Goal: Check status: Check status

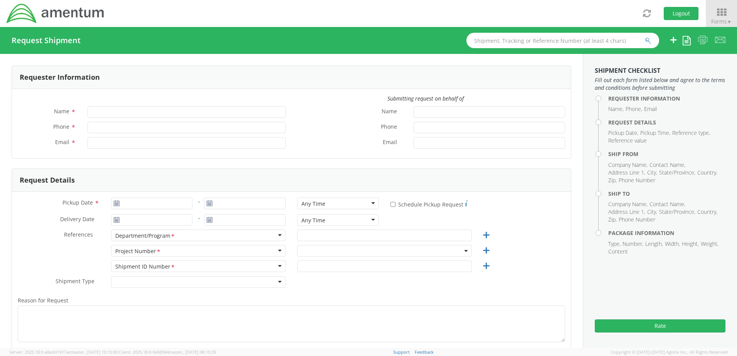
type input "[PERSON_NAME]"
type input "[PHONE_NUMBER]"
type input "[PERSON_NAME][EMAIL_ADDRESS][PERSON_NAME][DOMAIN_NAME]"
select select "7486.06.B00OY1.0000000.PMOUS"
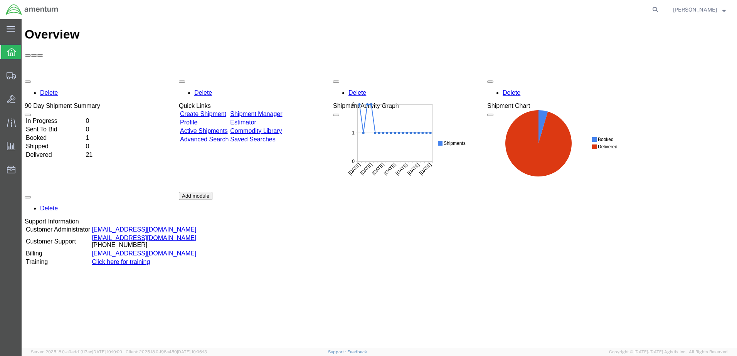
click at [49, 126] on td "Sent To Bid" at bounding box center [54, 130] width 59 height 8
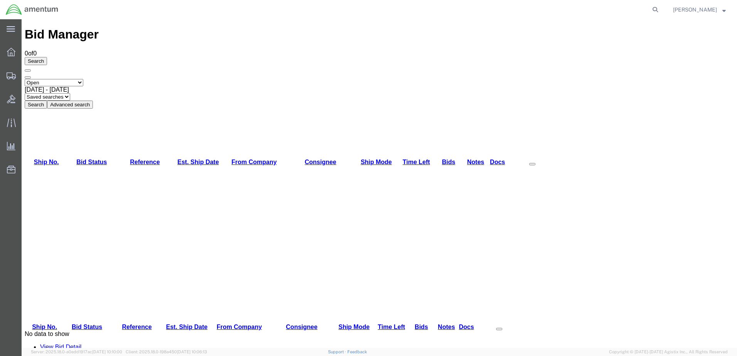
click at [180, 86] on div "[DATE] - [DATE]" at bounding box center [379, 89] width 709 height 7
click at [47, 101] on button "Search" at bounding box center [36, 105] width 22 height 8
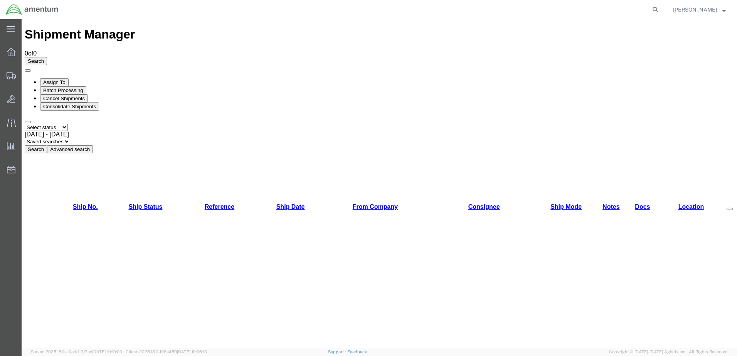
click at [68, 124] on select "Select status Active All Shipments Approved Booked Canceled Delivered Denied Ne…" at bounding box center [46, 127] width 43 height 7
select select "ALL"
click at [25, 124] on select "Select status Active All Shipments Approved Booked Canceled Delivered Denied Ne…" at bounding box center [46, 127] width 43 height 7
click at [162, 131] on div "[DATE] - [DATE]" at bounding box center [379, 134] width 709 height 7
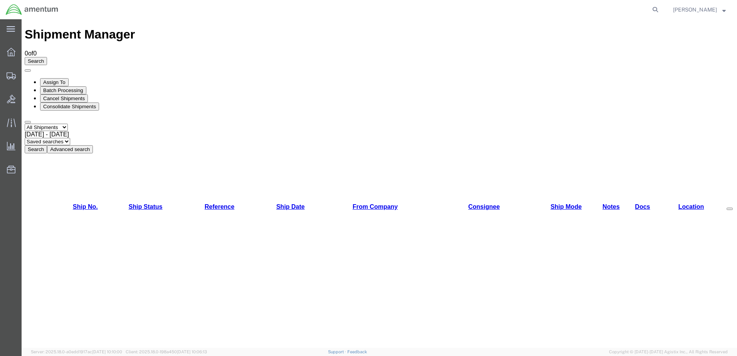
click at [47, 145] on button "Search" at bounding box center [36, 149] width 22 height 8
click at [658, 7] on icon at bounding box center [655, 9] width 11 height 11
click at [588, 10] on input "search" at bounding box center [532, 9] width 234 height 18
paste input "56391630"
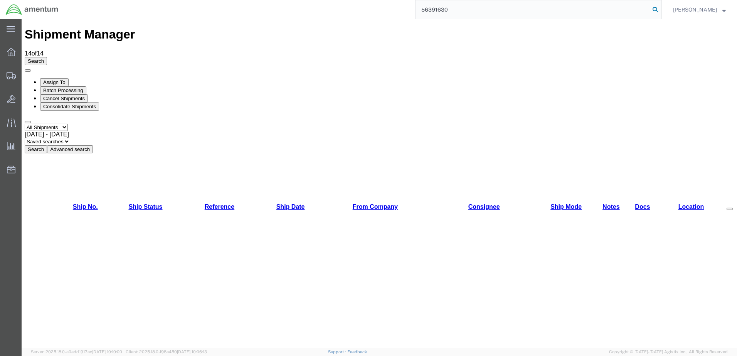
type input "56391630"
click at [658, 8] on icon at bounding box center [655, 9] width 11 height 11
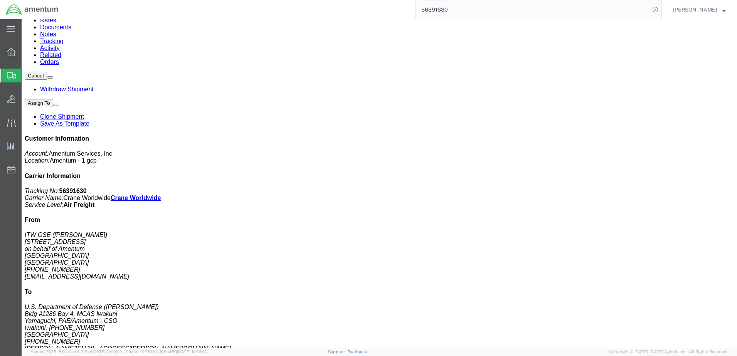
scroll to position [154, 0]
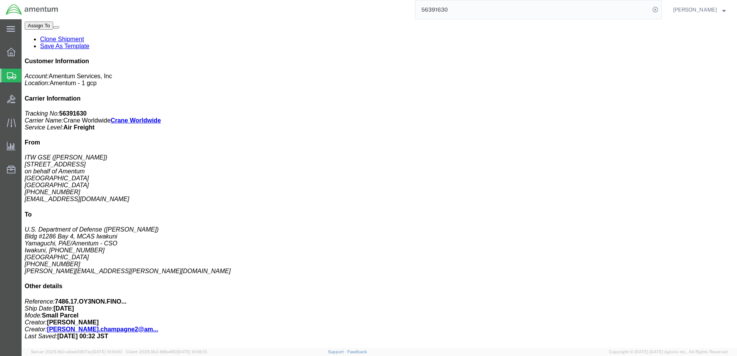
click b "13416.00"
click span "button"
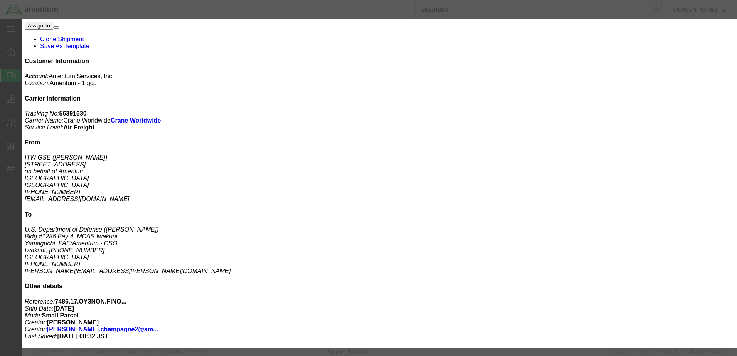
scroll to position [143, 0]
click button "Close"
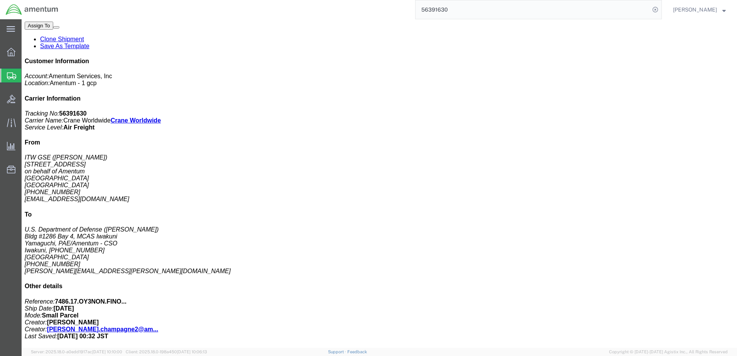
click h3 "543405 - GROUND POWER UNIT,AIRCRAFT,DUAL 270VDC/400HZ,FIXED MOUNTING"
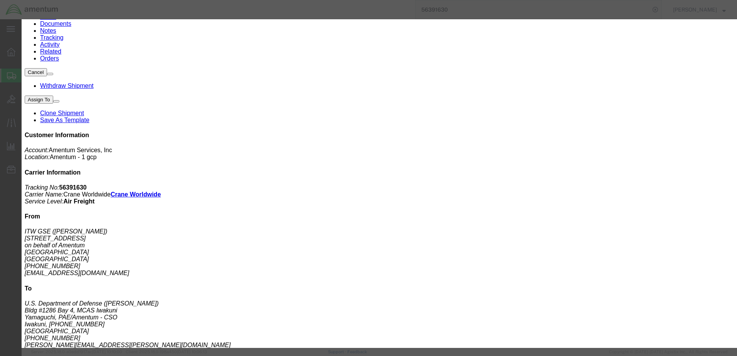
scroll to position [77, 0]
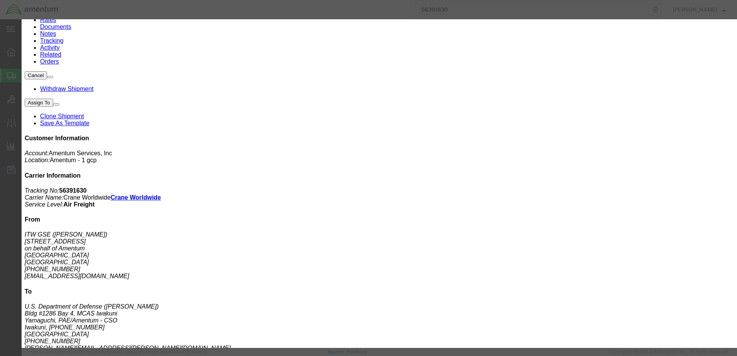
click icon "button"
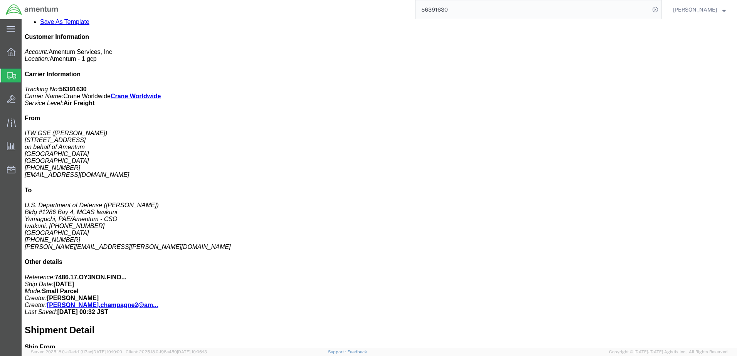
scroll to position [39, 0]
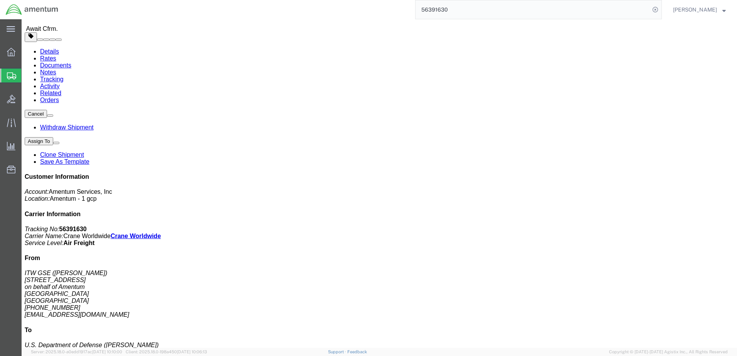
click button "button"
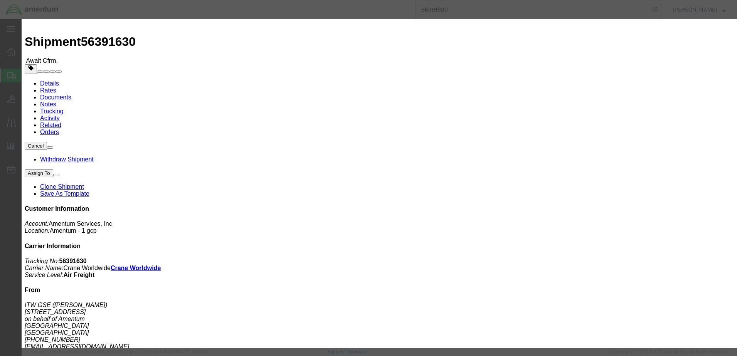
scroll to position [0, 0]
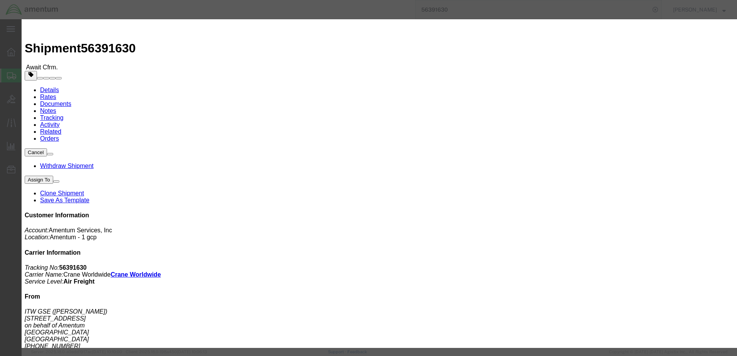
click button "Close"
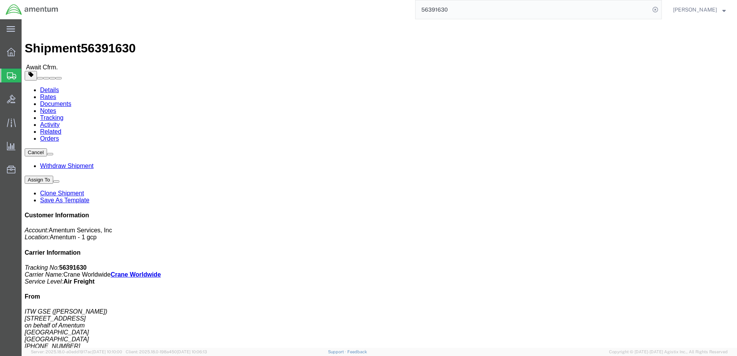
click button "button"
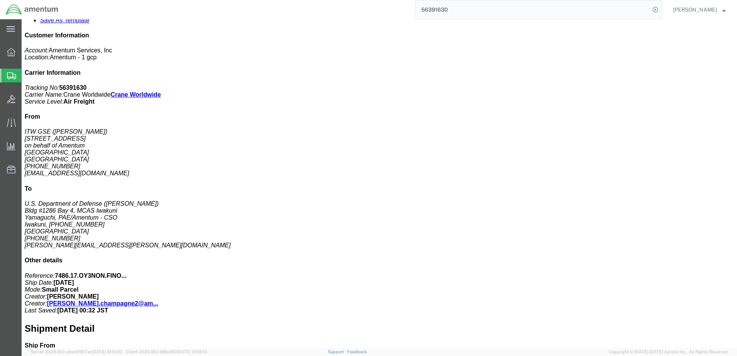
click span "13"
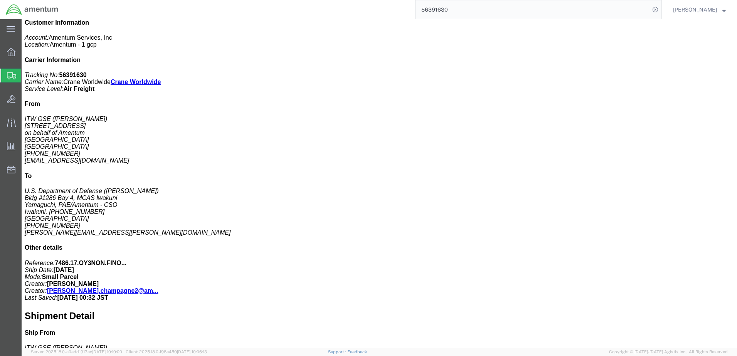
scroll to position [0, 0]
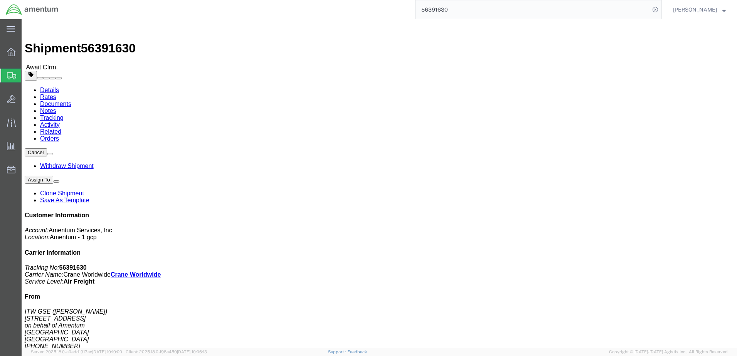
click address "U.S. Department of Defense ([PERSON_NAME]) [STREET_ADDRESS][PERSON_NAME]/Amentu…"
click button
click address "U.S. Department of Defense ([PERSON_NAME]) [STREET_ADDRESS][PERSON_NAME]/Amentu…"
drag, startPoint x: 173, startPoint y: 81, endPoint x: 175, endPoint y: 128, distance: 47.8
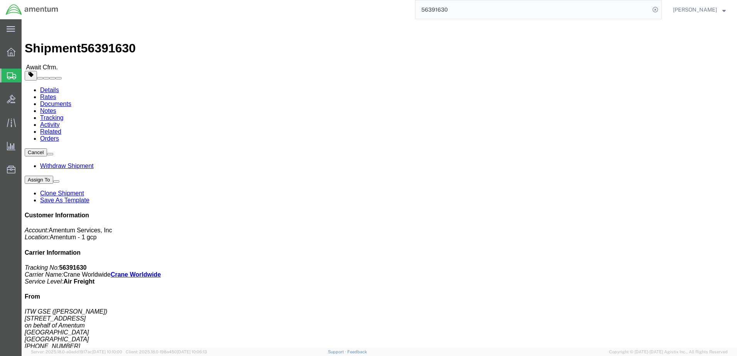
click address "U.S. Department of Defense ([PERSON_NAME]) [STREET_ADDRESS][PERSON_NAME]/Amentu…"
drag, startPoint x: 170, startPoint y: 137, endPoint x: 153, endPoint y: 82, distance: 57.8
click address "U.S. Department of Defense ([PERSON_NAME]) [STREET_ADDRESS][PERSON_NAME]/Amentu…"
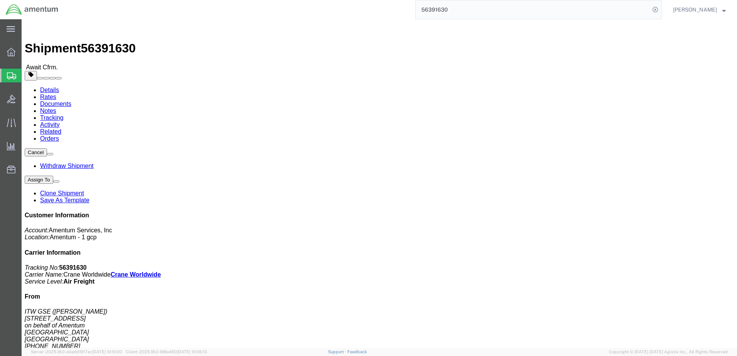
drag, startPoint x: 437, startPoint y: 110, endPoint x: 479, endPoint y: 82, distance: 50.8
click p "Project Number: 7486.17.OY3NON.FINONRE.F4538 Department: Iwakuni BOS Shipment I…"
drag, startPoint x: 479, startPoint y: 82, endPoint x: 497, endPoint y: 84, distance: 18.3
click b "7486.17.OY3NON.FINONRE.F4538"
click icon "Project Number:"
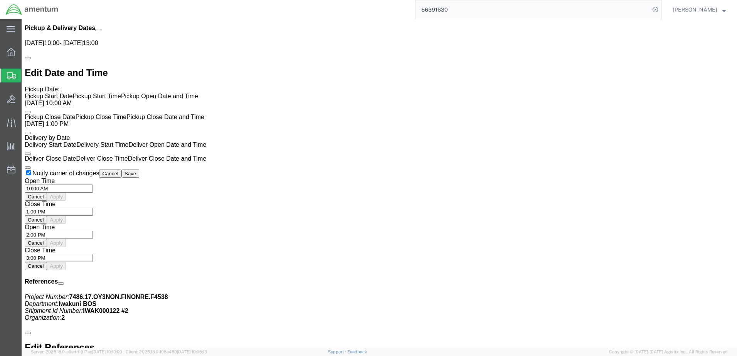
scroll to position [726, 0]
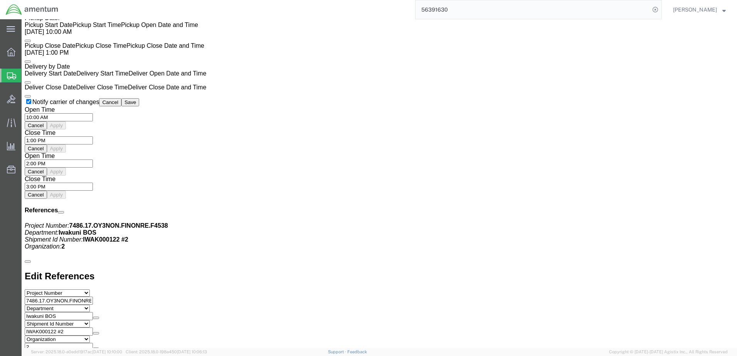
drag, startPoint x: 469, startPoint y: 158, endPoint x: 461, endPoint y: 188, distance: 30.7
click div "Billing Cost Center: Iwakuni BOS OY1 PMO-US Cost Center Number: 7486.06.B00OY1.…"
drag, startPoint x: 461, startPoint y: 188, endPoint x: 461, endPoint y: 181, distance: 6.2
click b "XXXXXX5TRA"
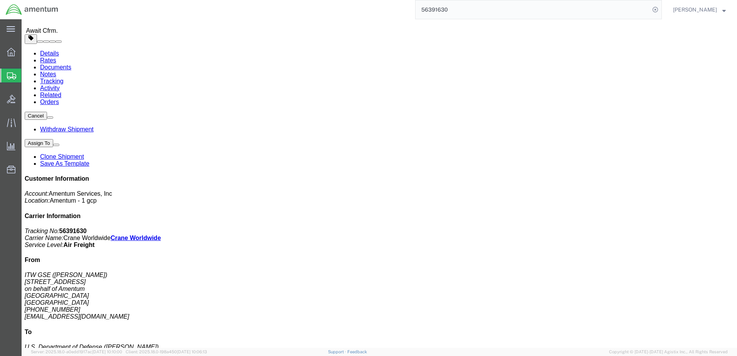
scroll to position [0, 0]
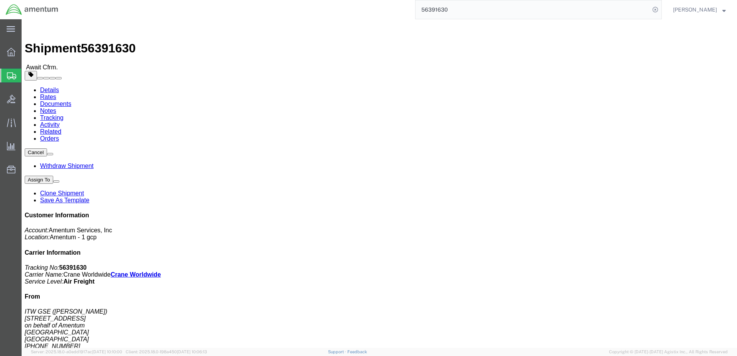
click link "Rates"
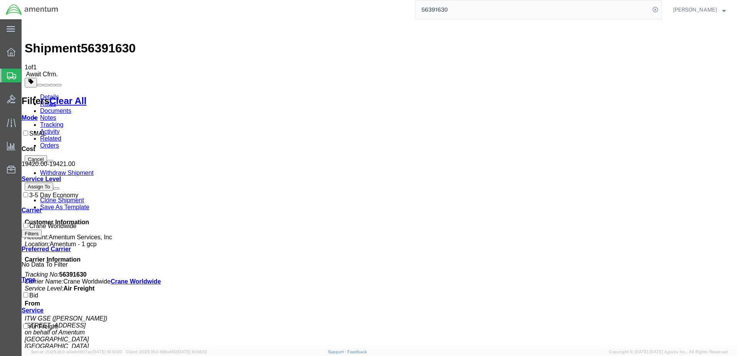
click at [71, 107] on link "Documents" at bounding box center [55, 110] width 31 height 7
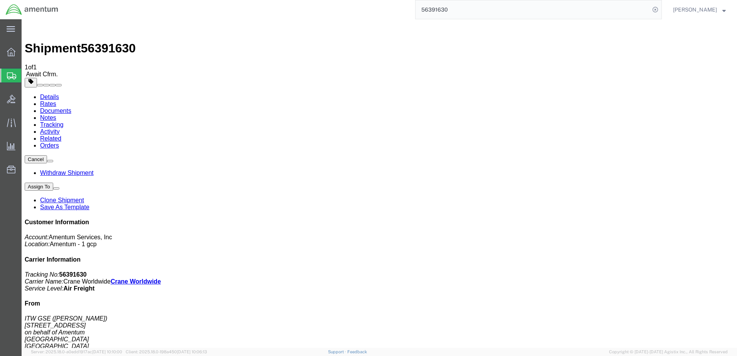
click at [61, 135] on link "Related" at bounding box center [50, 138] width 21 height 7
click at [59, 142] on link "Orders" at bounding box center [49, 145] width 19 height 7
click at [50, 94] on link "Details" at bounding box center [49, 97] width 19 height 7
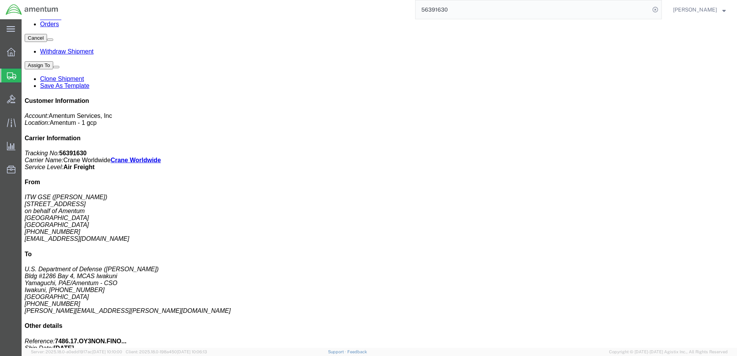
scroll to position [116, 0]
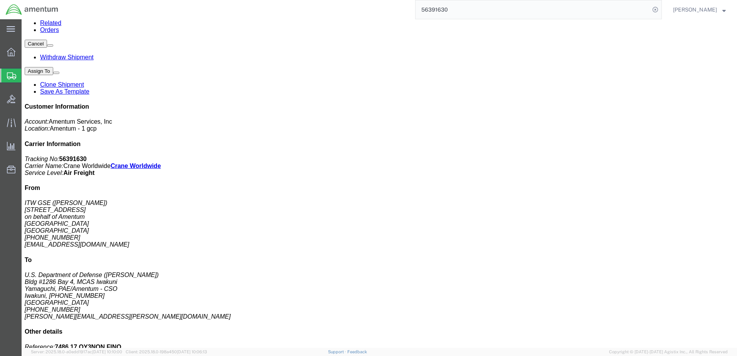
click span "button"
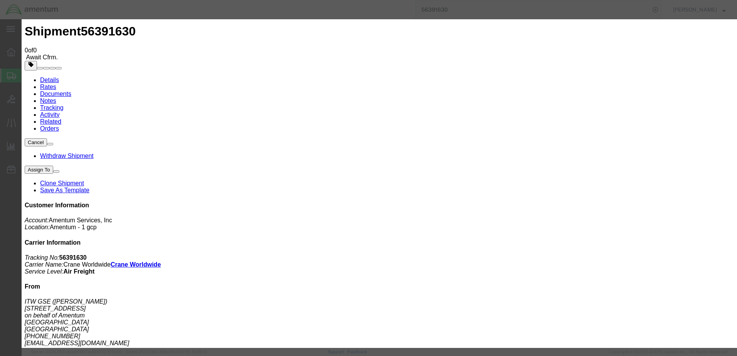
scroll to position [0, 0]
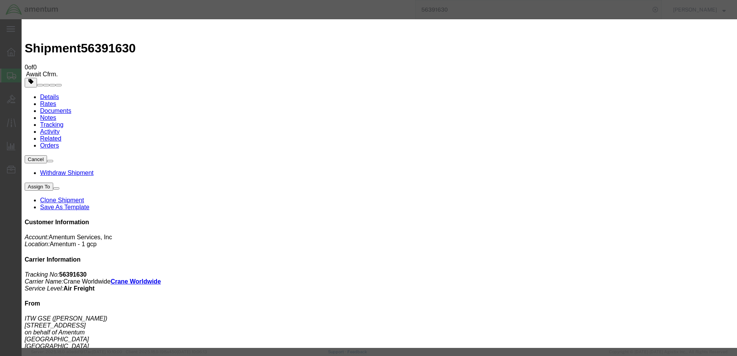
click icon "button"
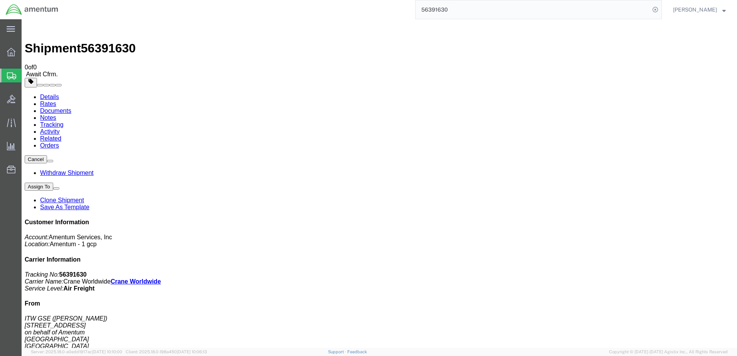
click h4 "Routing & Vehicle Information"
click at [723, 10] on strong "button" at bounding box center [723, 9] width 3 height 3
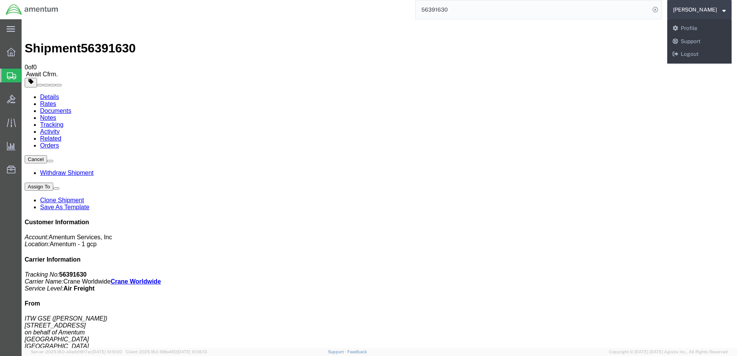
click h4 "Customer Information"
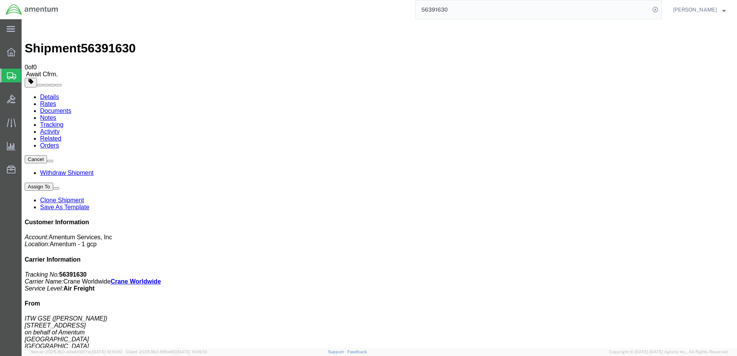
click p "Total shipment is made up of 27 packages containing 82 pieces weighing 0.00 LBS…"
drag, startPoint x: 387, startPoint y: 210, endPoint x: 377, endPoint y: 211, distance: 10.0
click p "Total shipment is made up of 27 packages containing 82 pieces weighing 0.00 LBS…"
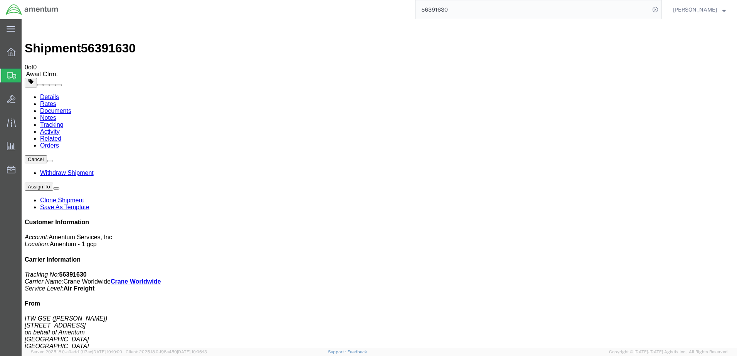
drag, startPoint x: 377, startPoint y: 213, endPoint x: 385, endPoint y: 212, distance: 8.5
click p "Total shipment is made up of 27 packages containing 82 pieces weighing 0.00 LBS…"
drag, startPoint x: 384, startPoint y: 210, endPoint x: 131, endPoint y: 209, distance: 253.9
click p "Total shipment is made up of 27 packages containing 82 pieces weighing 0.00 LBS…"
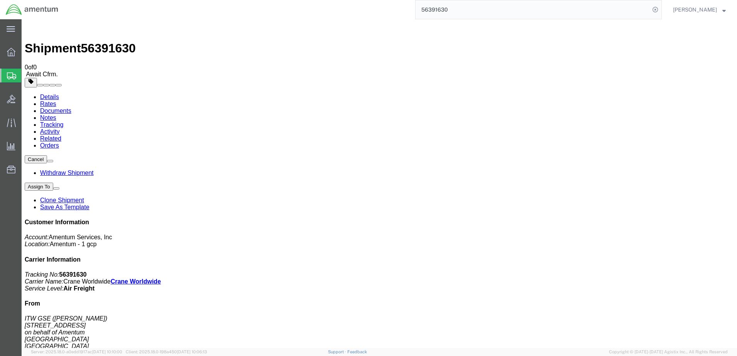
click p "Total shipment is made up of 27 packages containing 82 pieces weighing 0.00 LBS…"
click span "56391630"
click at [11, 29] on icon at bounding box center [11, 28] width 8 height 5
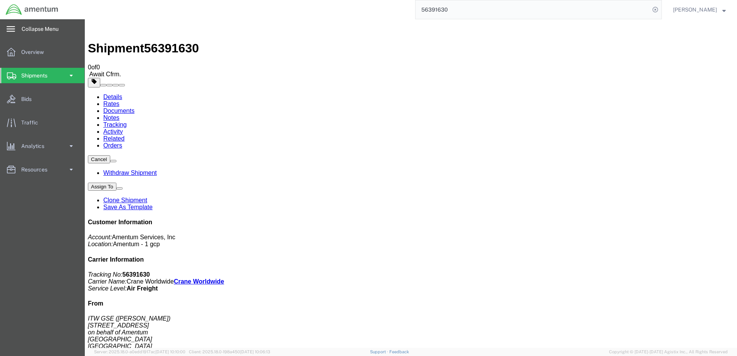
click at [11, 29] on icon at bounding box center [11, 28] width 8 height 5
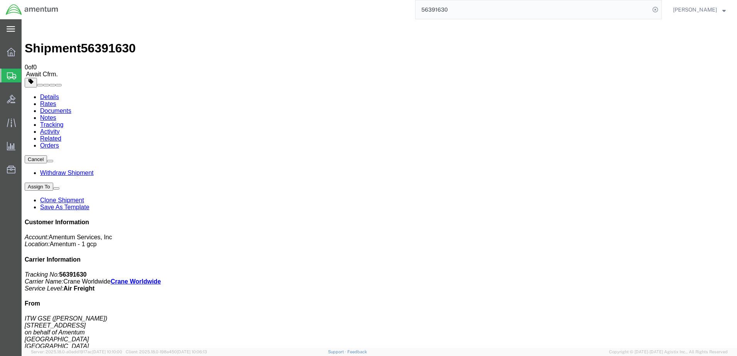
click img
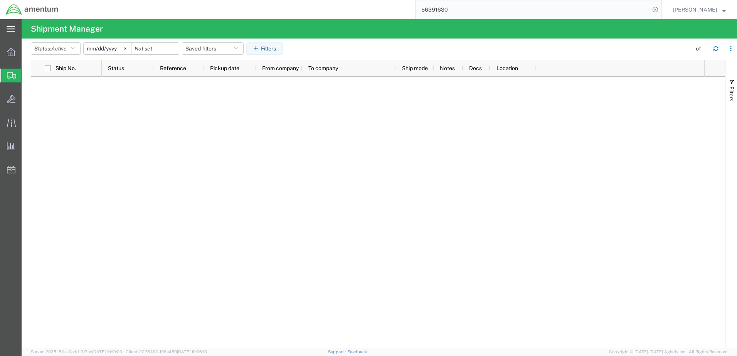
click at [618, 12] on input "56391630" at bounding box center [532, 9] width 234 height 18
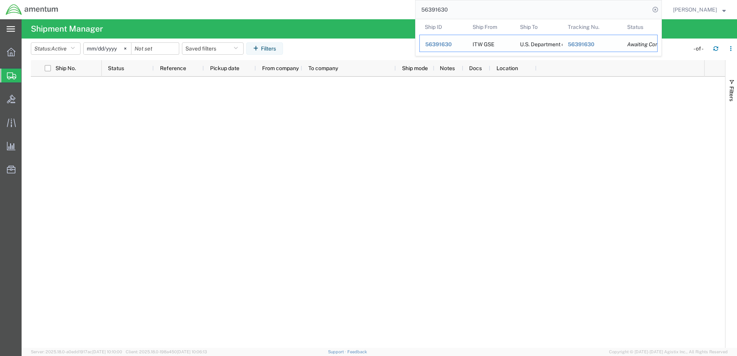
click at [444, 43] on span "56391630" at bounding box center [438, 44] width 27 height 6
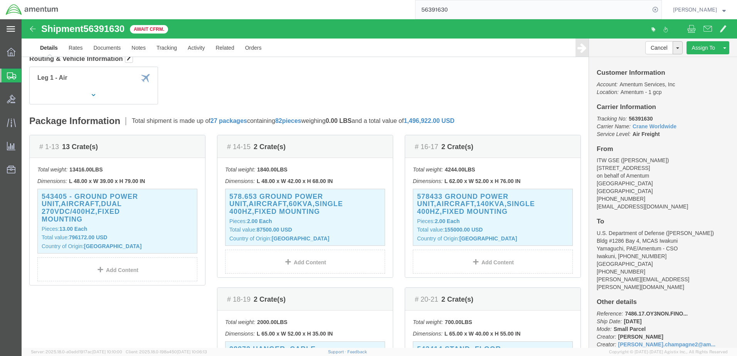
scroll to position [116, 0]
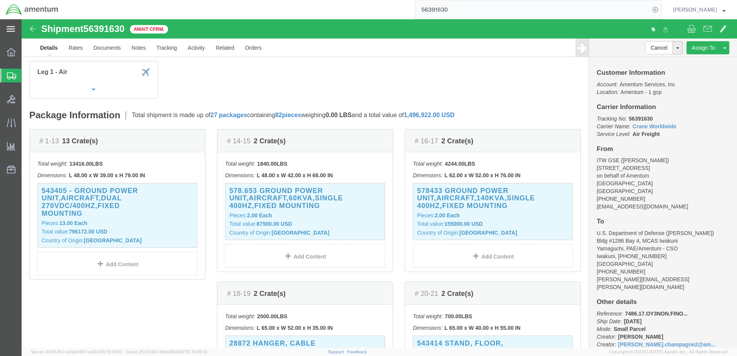
click span "Crate(s)"
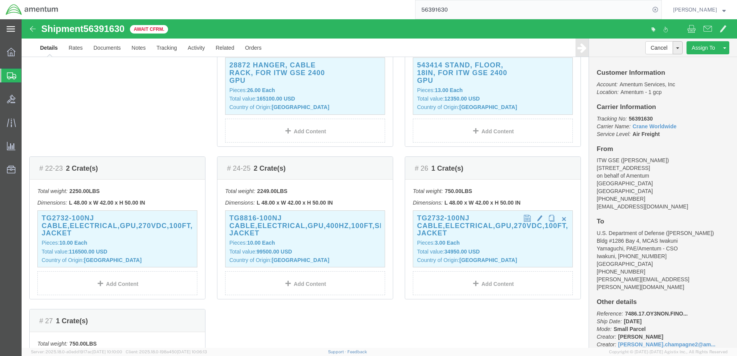
scroll to position [264, 0]
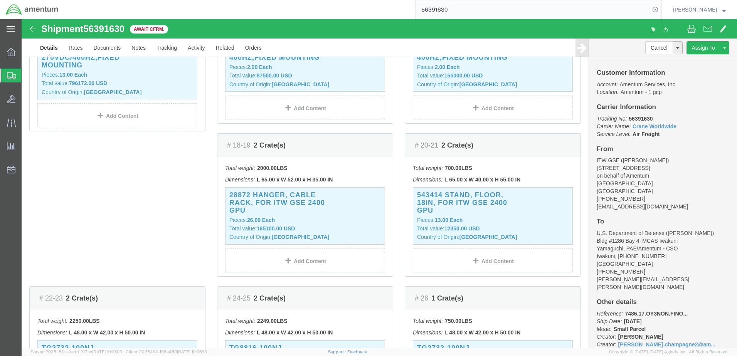
click span "Crate(s)"
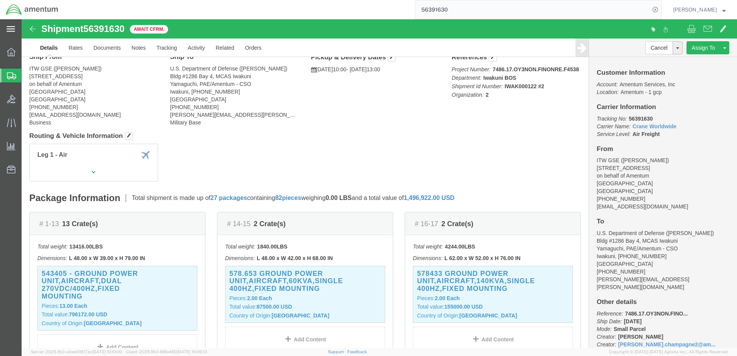
scroll to position [0, 0]
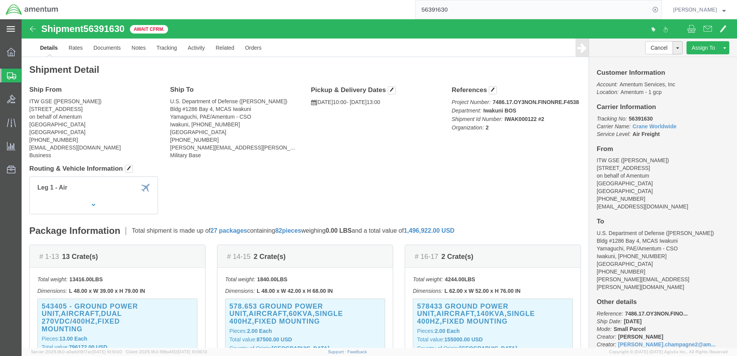
click h4 "Pickup & Delivery Dates"
click p "Total shipment is made up of 27 packages containing 82 pieces weighing 0.00 LBS…"
click h2 "Package Information"
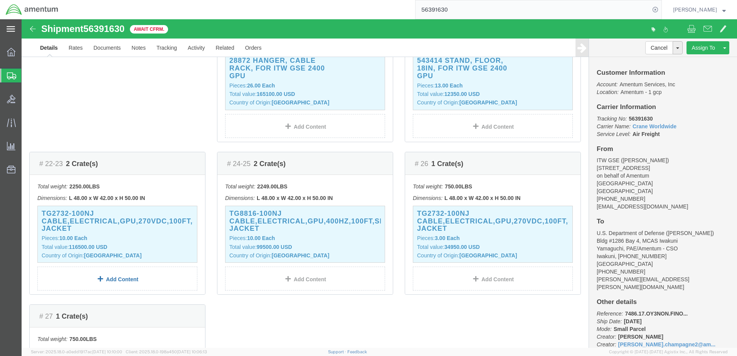
scroll to position [385, 0]
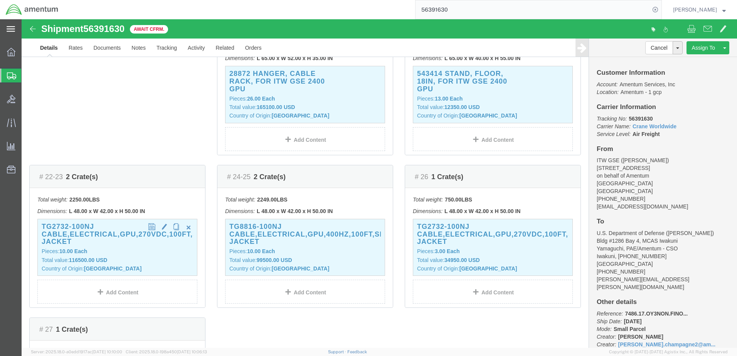
click h3 "TG2732-100NJ CABLE,ELECTRICAL,GPU,270VDC,100FT,SINGLE JACKET"
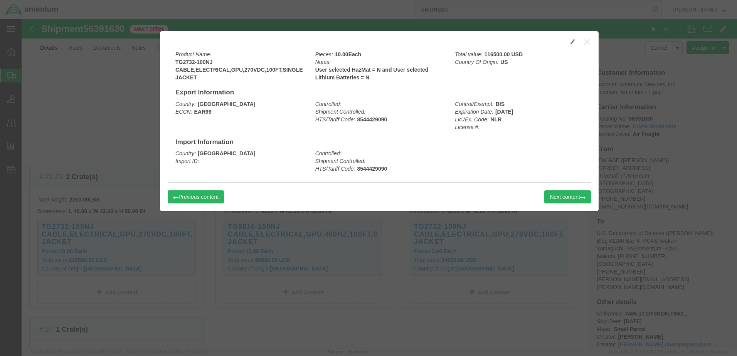
click div "Country: [GEOGRAPHIC_DATA] ECCN: EAR99 Controlled: Shipment Controlled: HTS/Tar…"
click span "button"
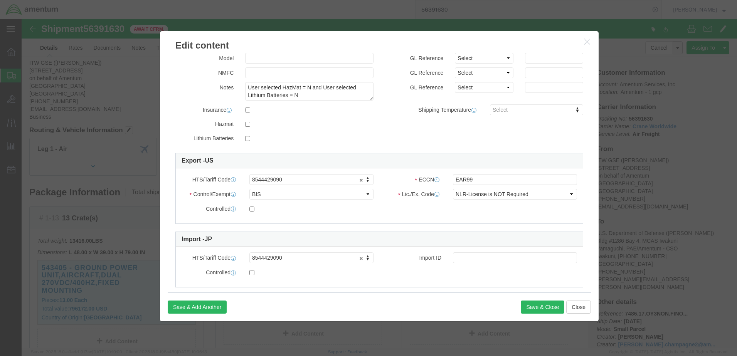
scroll to position [128, 0]
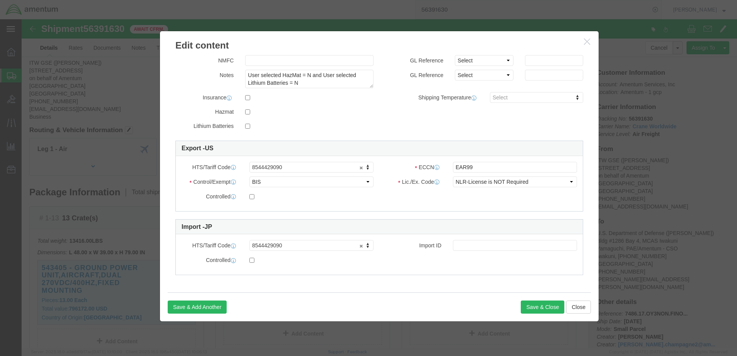
click label "Lic./Ex. Code"
click button "Close"
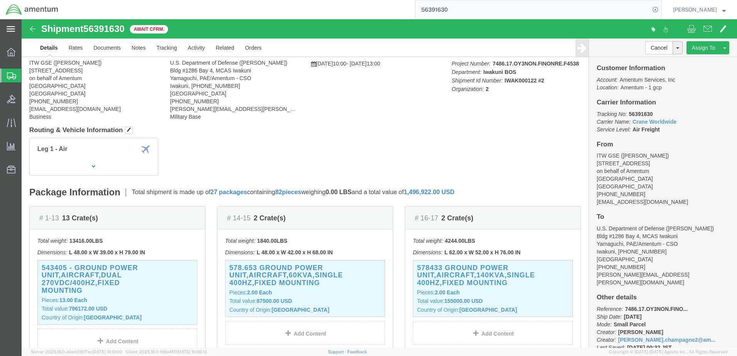
scroll to position [0, 0]
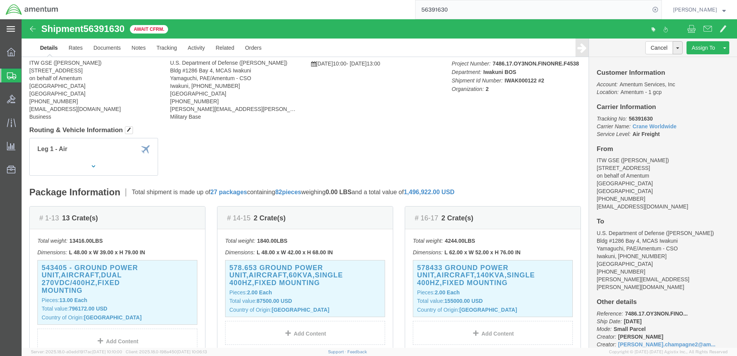
click at [722, 9] on strong "button" at bounding box center [723, 9] width 3 height 3
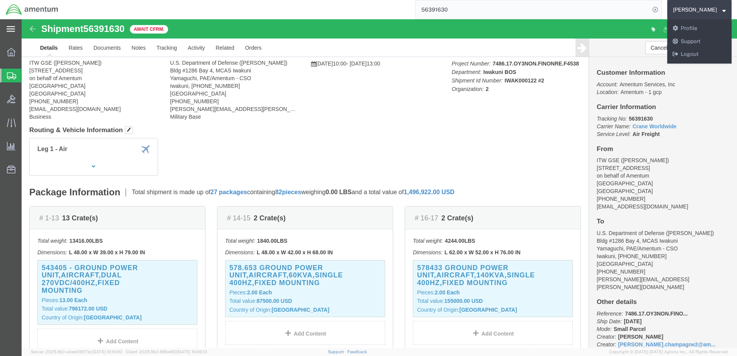
click p "Account: Amentum Services, Inc Location: Amentum - 1 gcp"
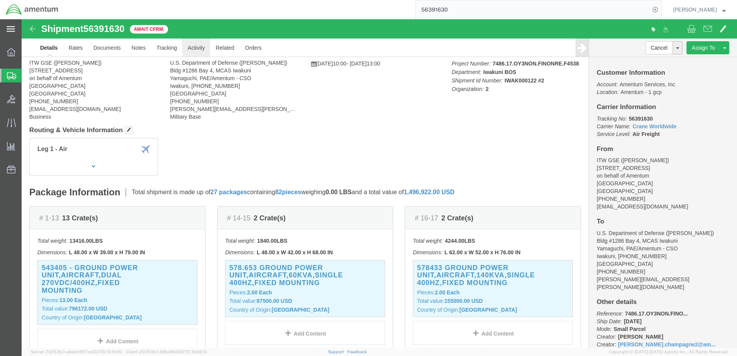
click link "Activity"
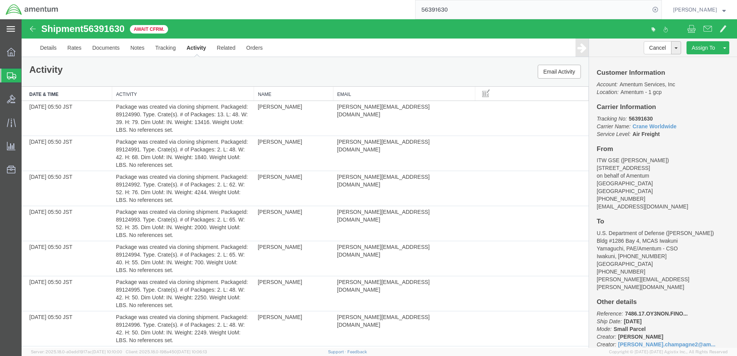
click at [32, 28] on img at bounding box center [32, 28] width 9 height 9
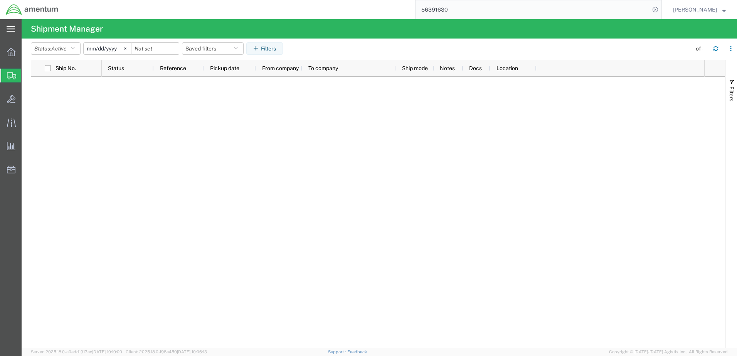
click at [545, 9] on input "56391630" at bounding box center [532, 9] width 234 height 18
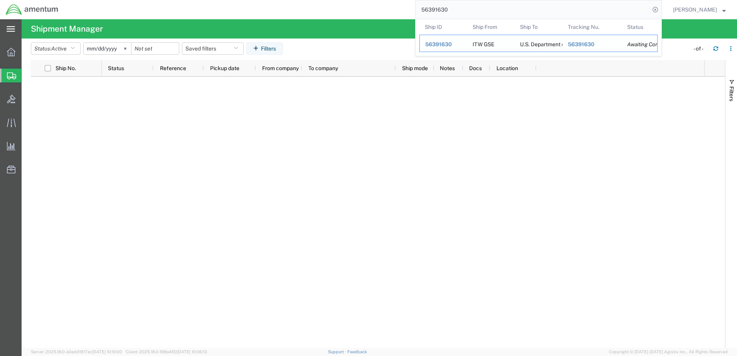
click at [441, 43] on span "56391630" at bounding box center [438, 44] width 27 height 6
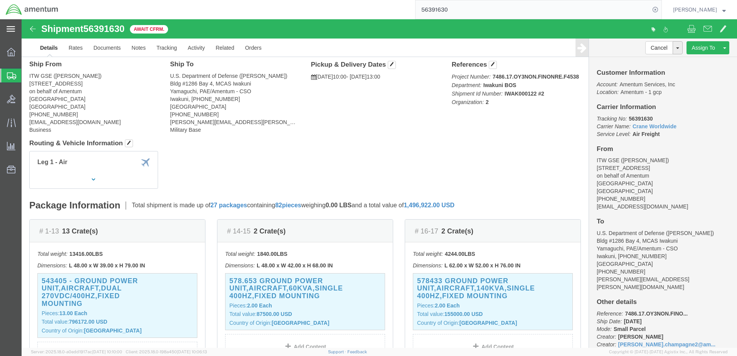
scroll to position [39, 0]
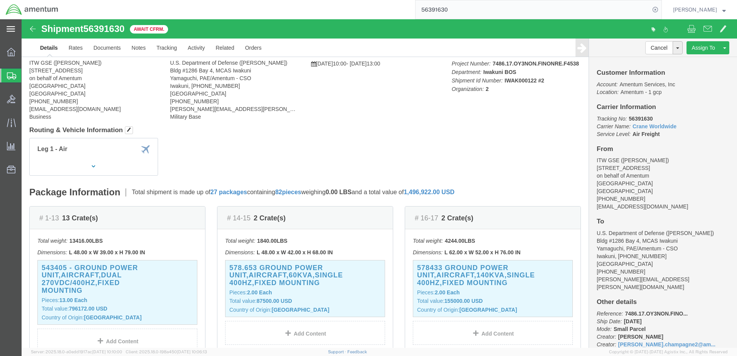
click p "Total shipment is made up of 27 packages containing 82 pieces weighing 0.00 LBS…"
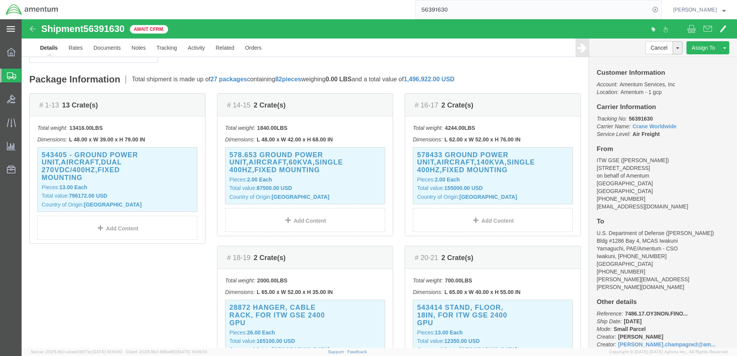
scroll to position [154, 0]
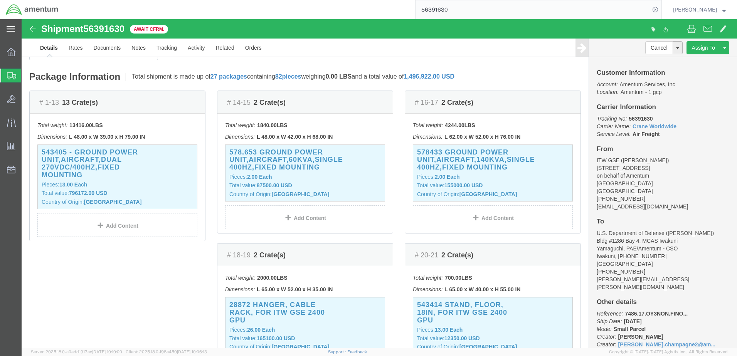
click h2 "Package Information"
click p "Total shipment is made up of 27 packages containing 82 pieces weighing 0.00 LBS…"
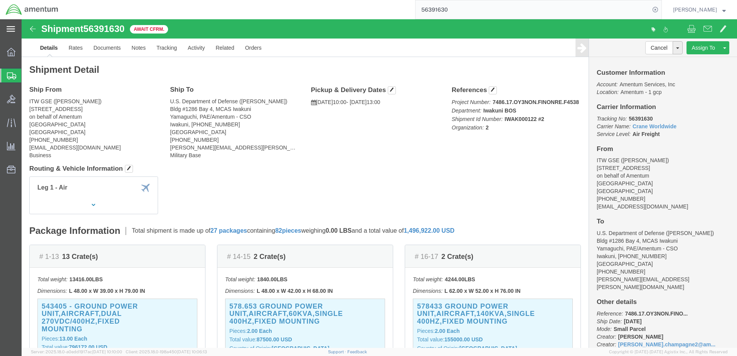
click h4 "Ship From"
click span "Await Cfrm."
click span "button"
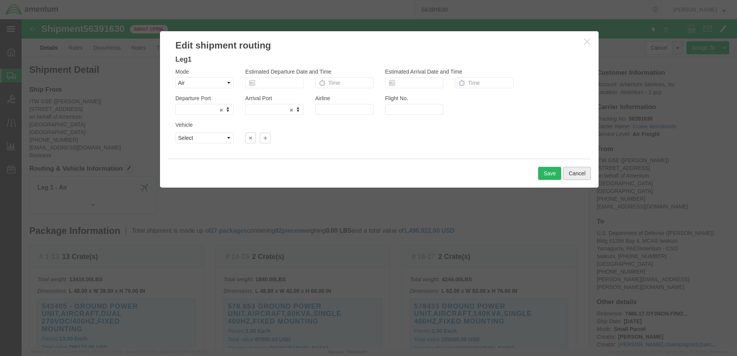
click button "Cancel"
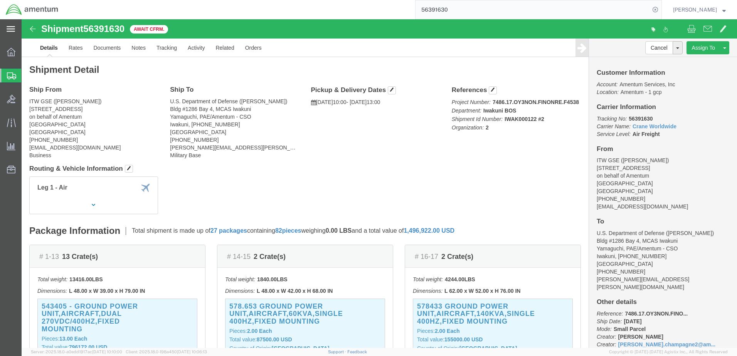
click span "1,496,922.00"
click span "button"
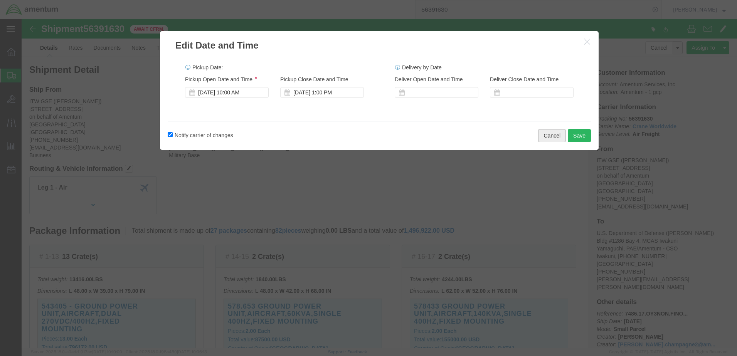
click button "Cancel"
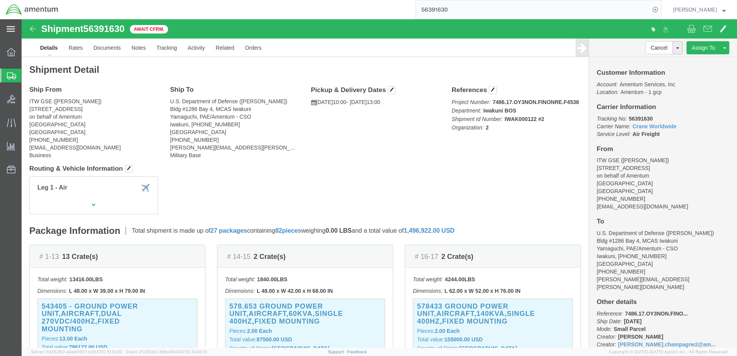
click span "1,496,922.00"
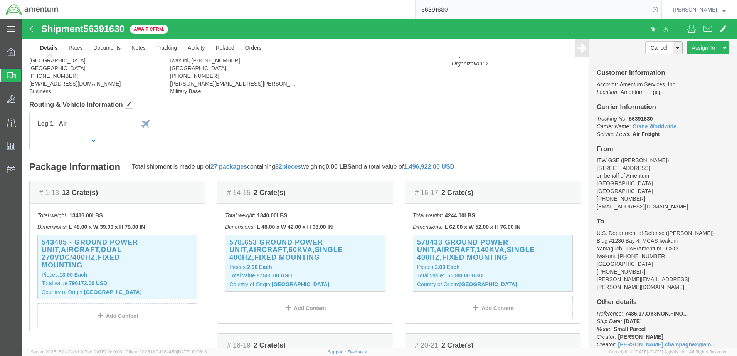
scroll to position [77, 0]
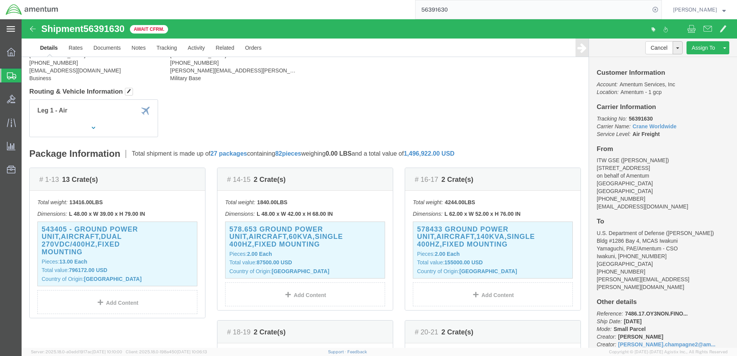
click span "Crate(s)"
click span "# 1-13"
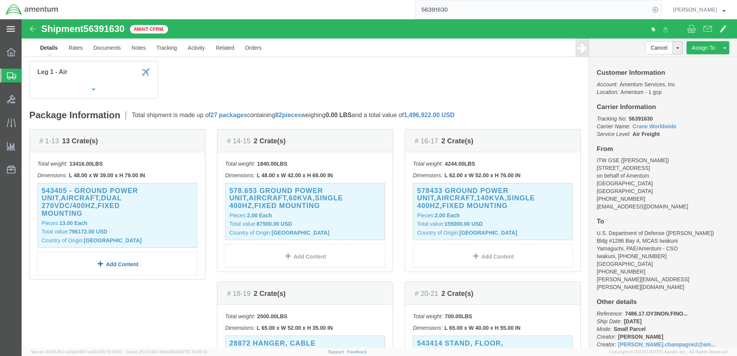
click span
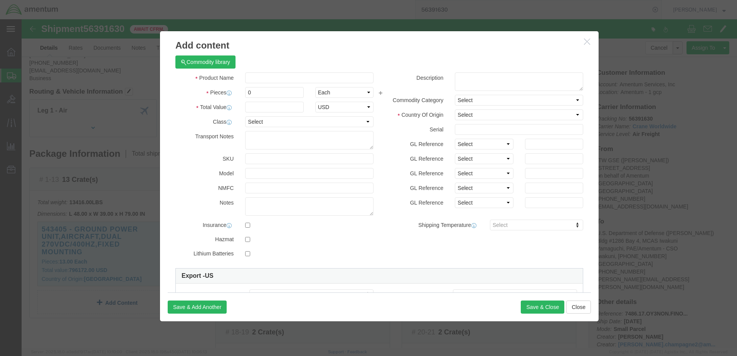
scroll to position [0, 0]
click button "Close"
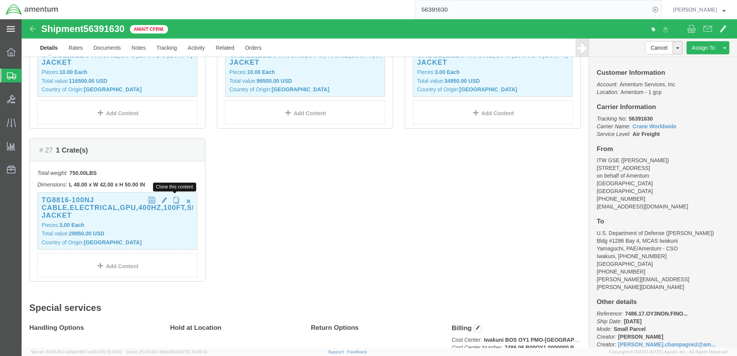
scroll to position [578, 0]
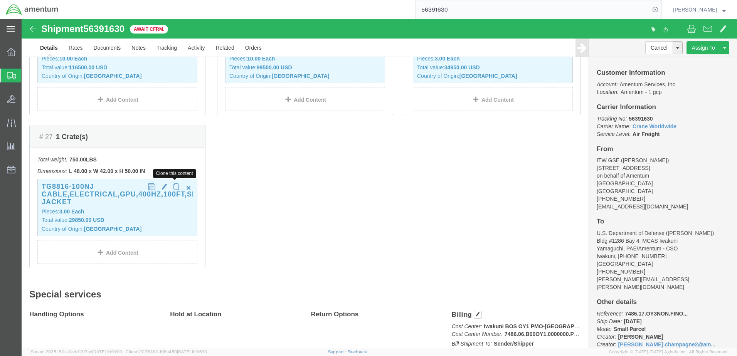
click span "button"
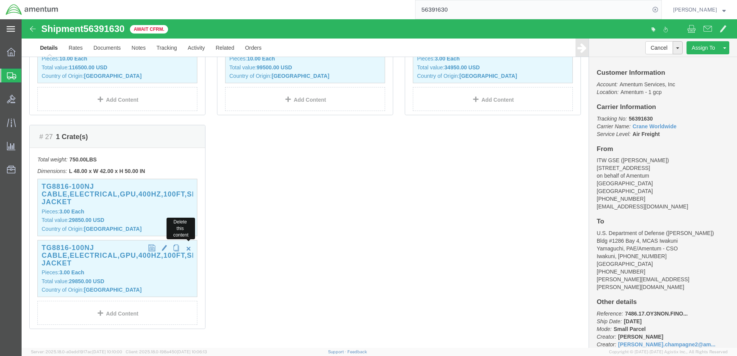
click span "button"
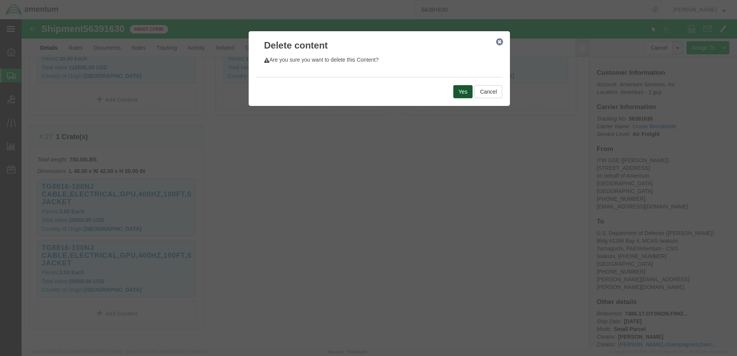
click button "Yes"
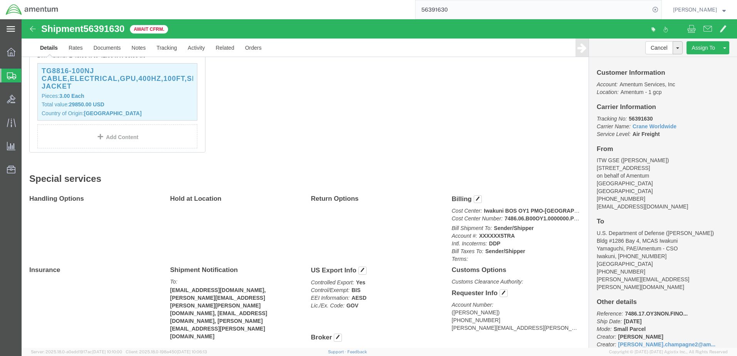
scroll to position [726, 0]
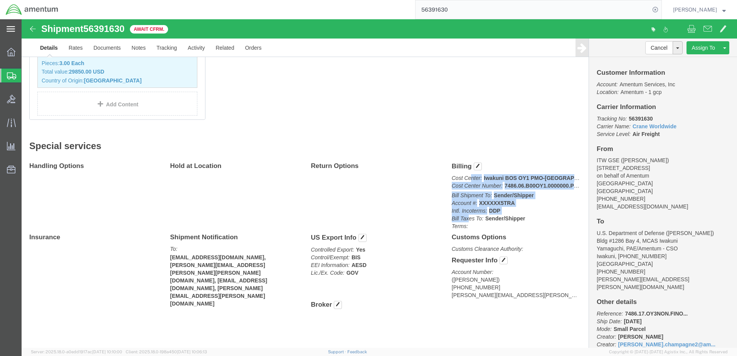
drag, startPoint x: 447, startPoint y: 157, endPoint x: 443, endPoint y: 198, distance: 41.0
click div "Billing Cost Center: Iwakuni BOS OY1 PMO-US Cost Center Number: 7486.06.B00OY1.…"
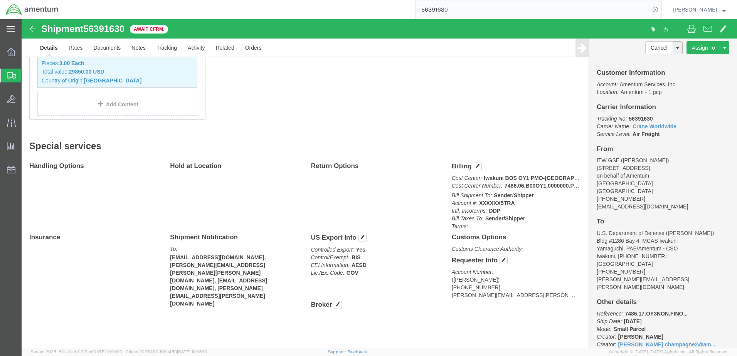
drag, startPoint x: 443, startPoint y: 198, endPoint x: 453, endPoint y: 201, distance: 10.2
click icon "Bill Taxes To:"
drag, startPoint x: 501, startPoint y: 165, endPoint x: 552, endPoint y: 162, distance: 50.9
click p "Cost Center: Iwakuni BOS OY1 PMO-US Cost Center Number: 7486.06.B00OY1.0000000.…"
drag, startPoint x: 552, startPoint y: 162, endPoint x: 527, endPoint y: 165, distance: 24.8
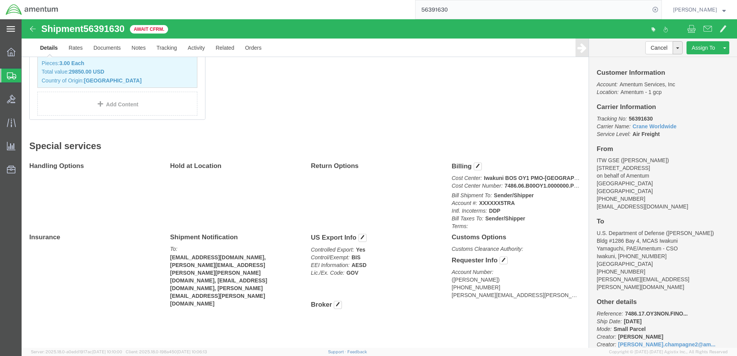
click b "7486.06.B00OY1.0000000.PMOUS"
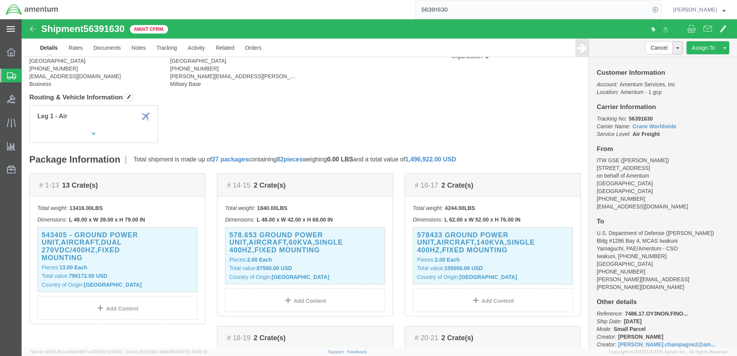
scroll to position [0, 0]
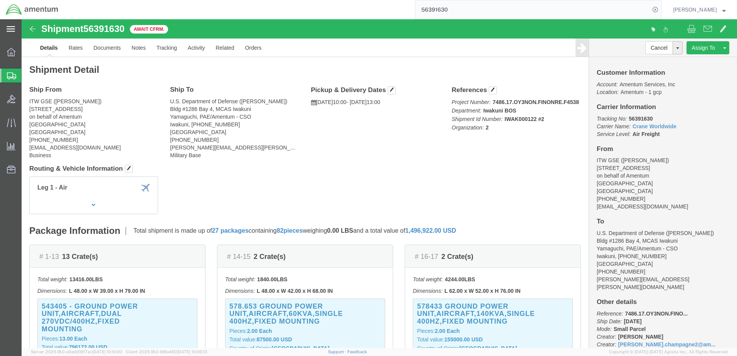
click span "56391630"
click span "Await Cfrm."
click at [13, 27] on icon at bounding box center [11, 28] width 8 height 5
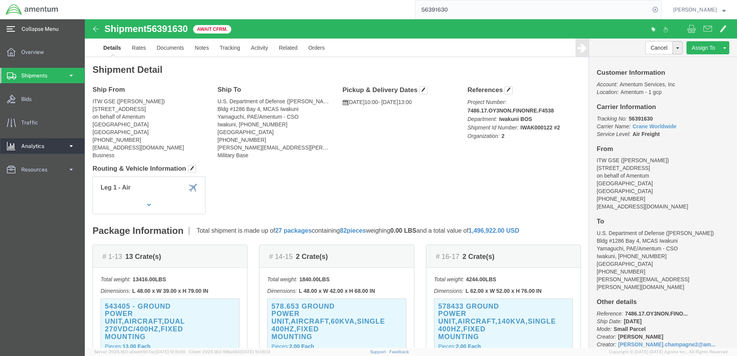
click at [72, 142] on span at bounding box center [71, 145] width 7 height 15
click at [72, 143] on span at bounding box center [71, 145] width 7 height 15
click at [73, 168] on span at bounding box center [71, 169] width 7 height 15
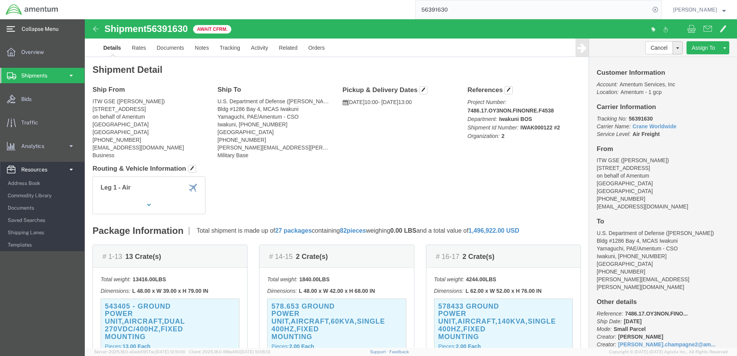
click at [71, 169] on span at bounding box center [71, 169] width 7 height 15
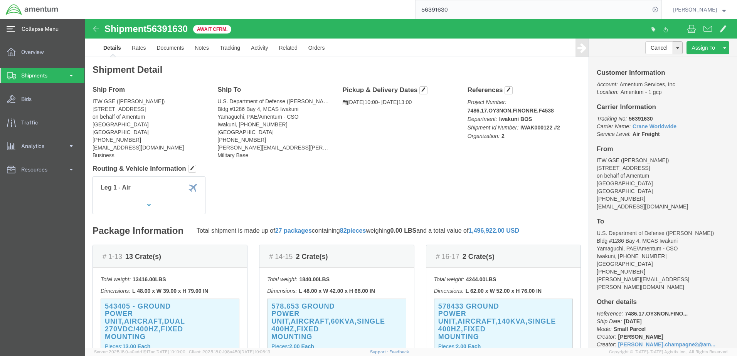
click div "Ship From ITW GSE ([PERSON_NAME]) [STREET_ADDRESS] on behalf of [GEOGRAPHIC_DAT…"
click at [73, 74] on span at bounding box center [71, 75] width 7 height 15
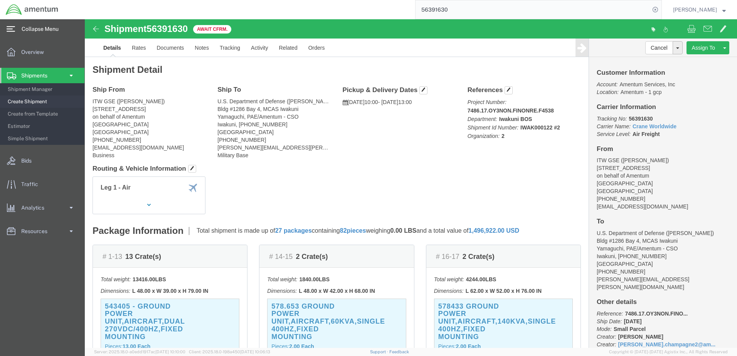
click at [73, 74] on span at bounding box center [71, 75] width 7 height 15
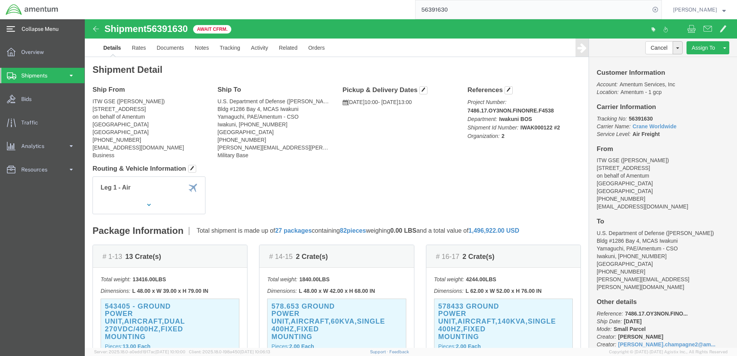
click address "U.S. Department of Defense ([PERSON_NAME]) [STREET_ADDRESS][PERSON_NAME]/Amentu…"
drag, startPoint x: 91, startPoint y: 212, endPoint x: 15, endPoint y: 213, distance: 76.7
click h2 "Package Information"
drag, startPoint x: 15, startPoint y: 213, endPoint x: 14, endPoint y: 208, distance: 5.4
click h2 "Package Information"
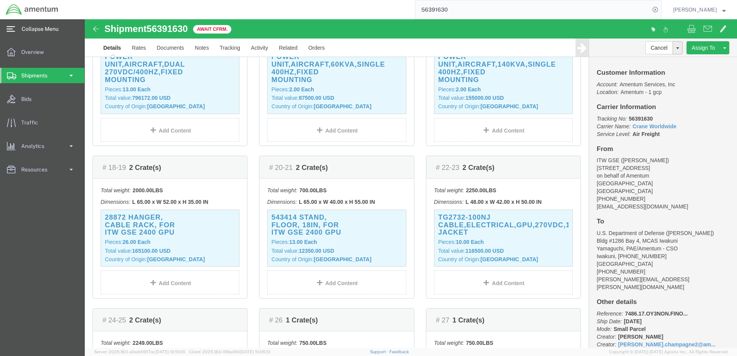
scroll to position [270, 0]
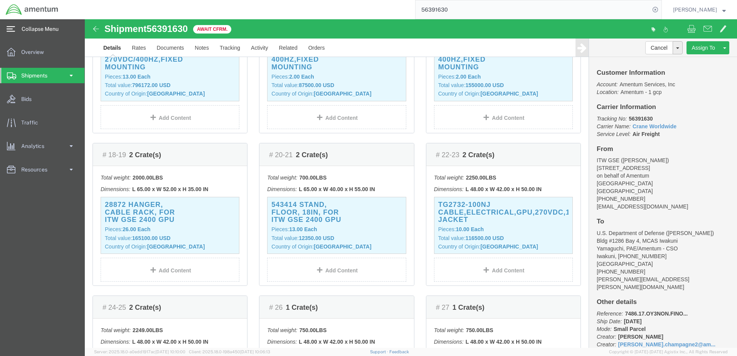
click span "Crate(s)"
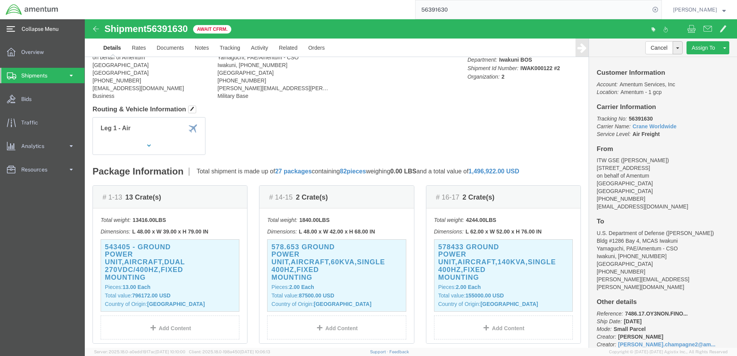
scroll to position [0, 0]
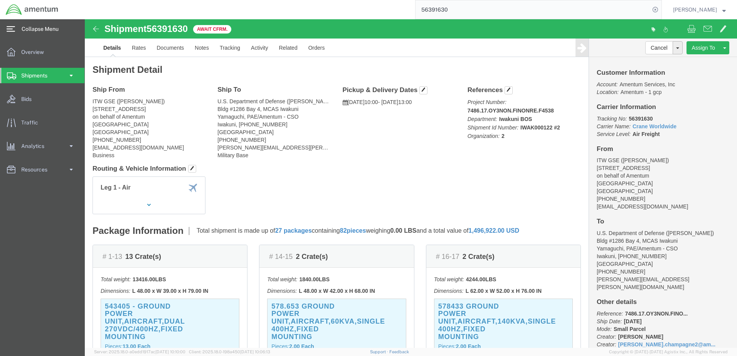
click icon
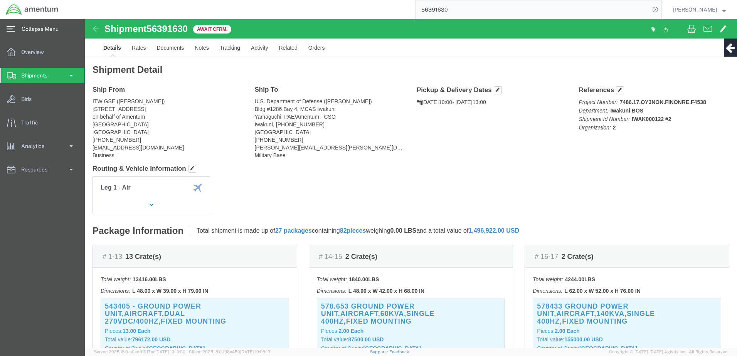
click icon
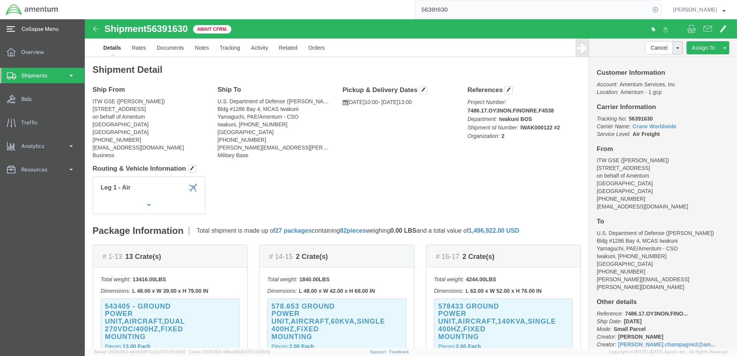
click span "Crate(s)"
click span "56391630"
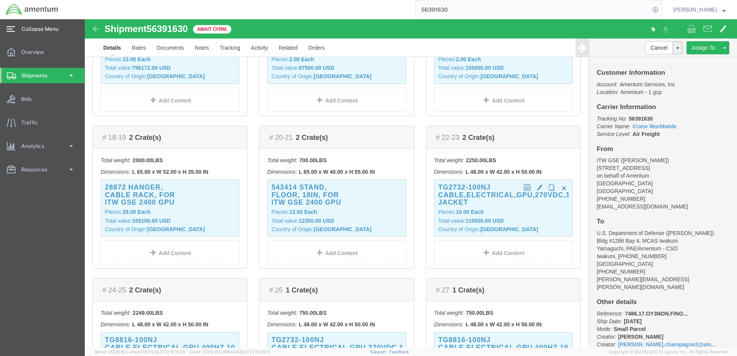
scroll to position [347, 0]
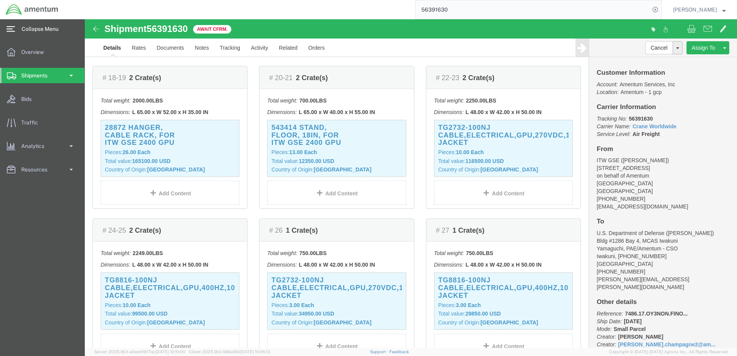
click div "# 20-21 2 Crate(s) Total weight: 700.00 LBS Dimensions: L 65.00 x W 40.00 x H 5…"
